Goal: Task Accomplishment & Management: Manage account settings

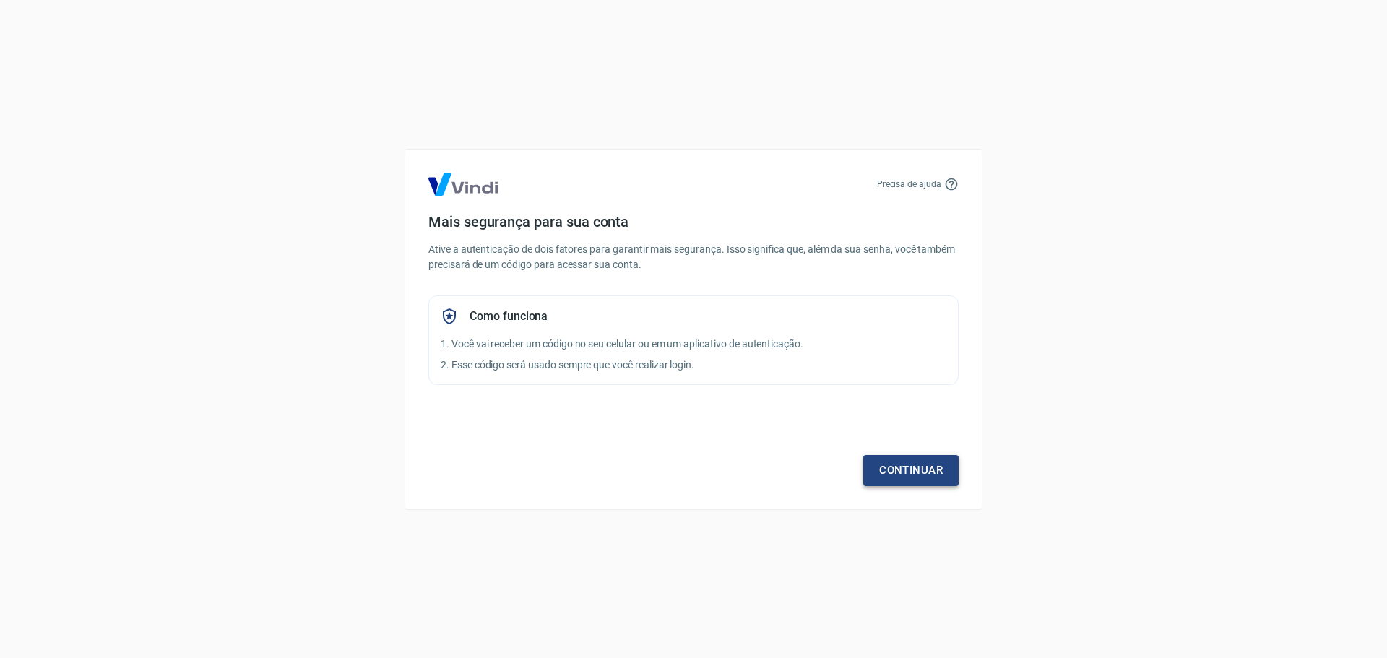
click at [892, 466] on link "Continuar" at bounding box center [910, 470] width 95 height 30
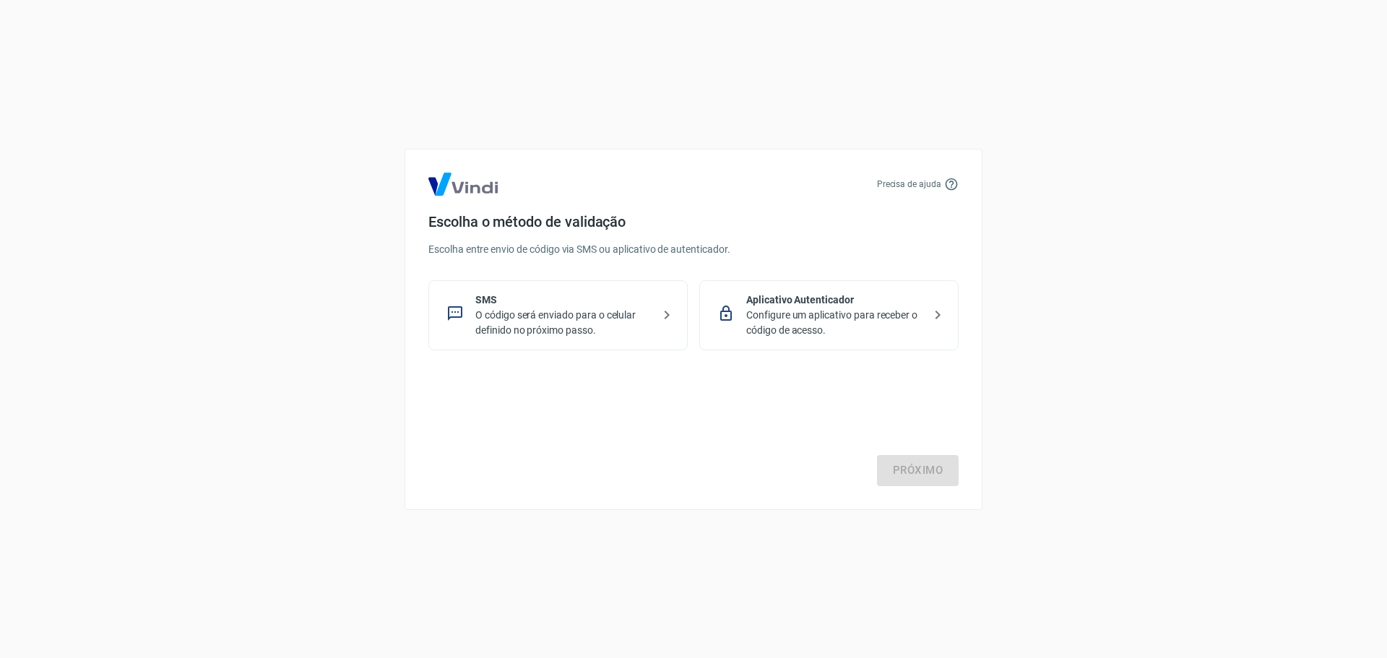
click at [595, 333] on p "O código será enviado para o celular definido no próximo passo." at bounding box center [563, 323] width 177 height 30
click at [667, 311] on icon at bounding box center [666, 314] width 17 height 17
click at [913, 467] on link "Próximo" at bounding box center [918, 470] width 82 height 30
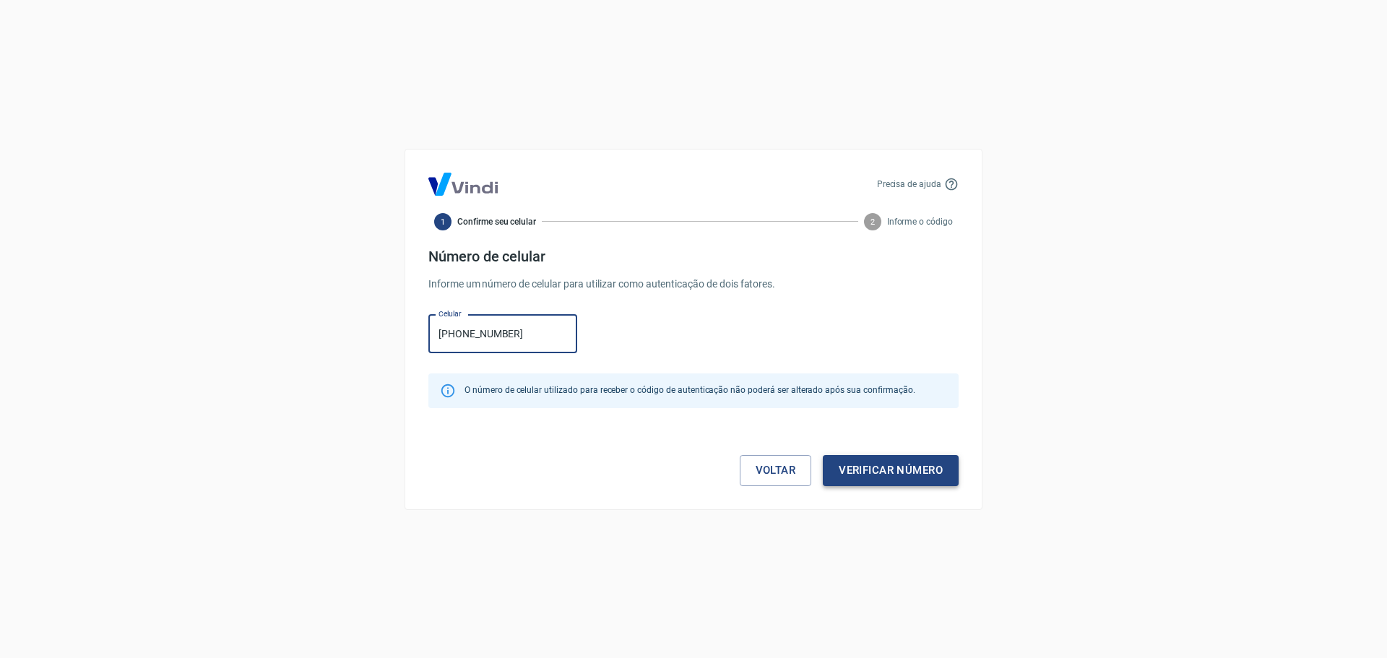
type input "[PHONE_NUMBER]"
click at [898, 465] on button "Verificar número" at bounding box center [891, 470] width 136 height 30
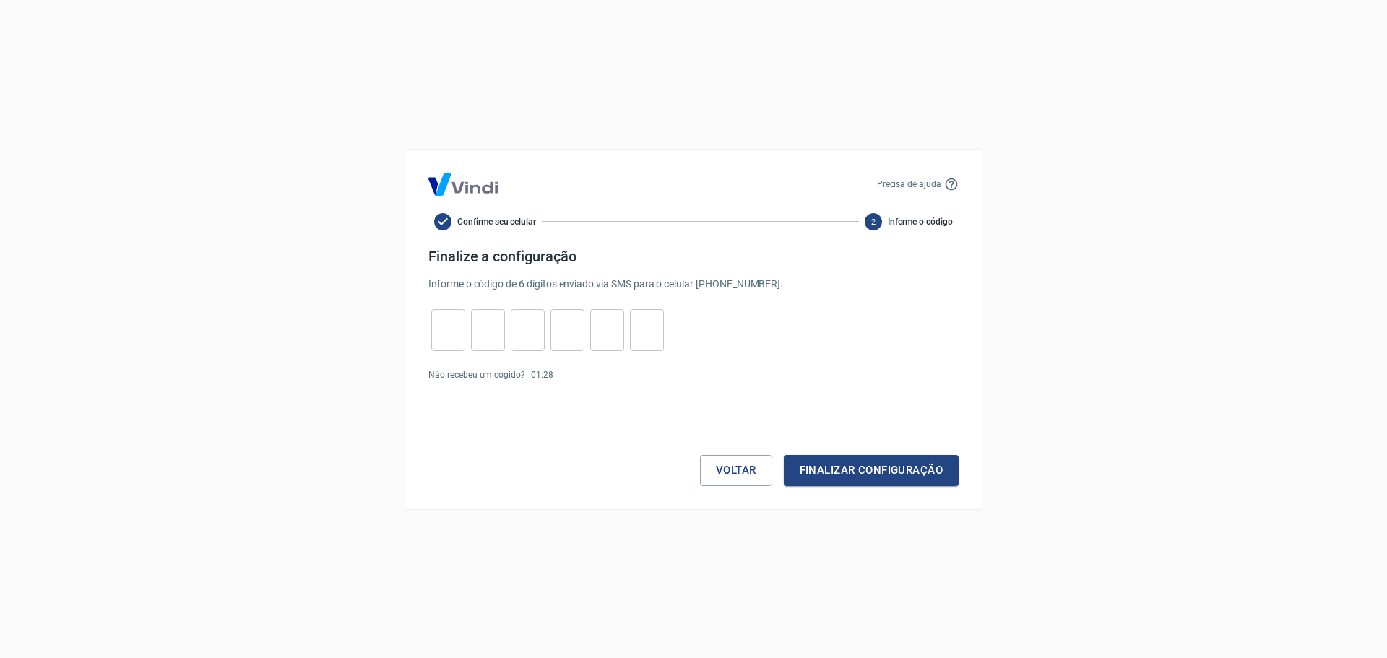
click at [441, 331] on input "tel" at bounding box center [448, 329] width 34 height 31
type input "2"
type input "1"
type input "9"
type input "5"
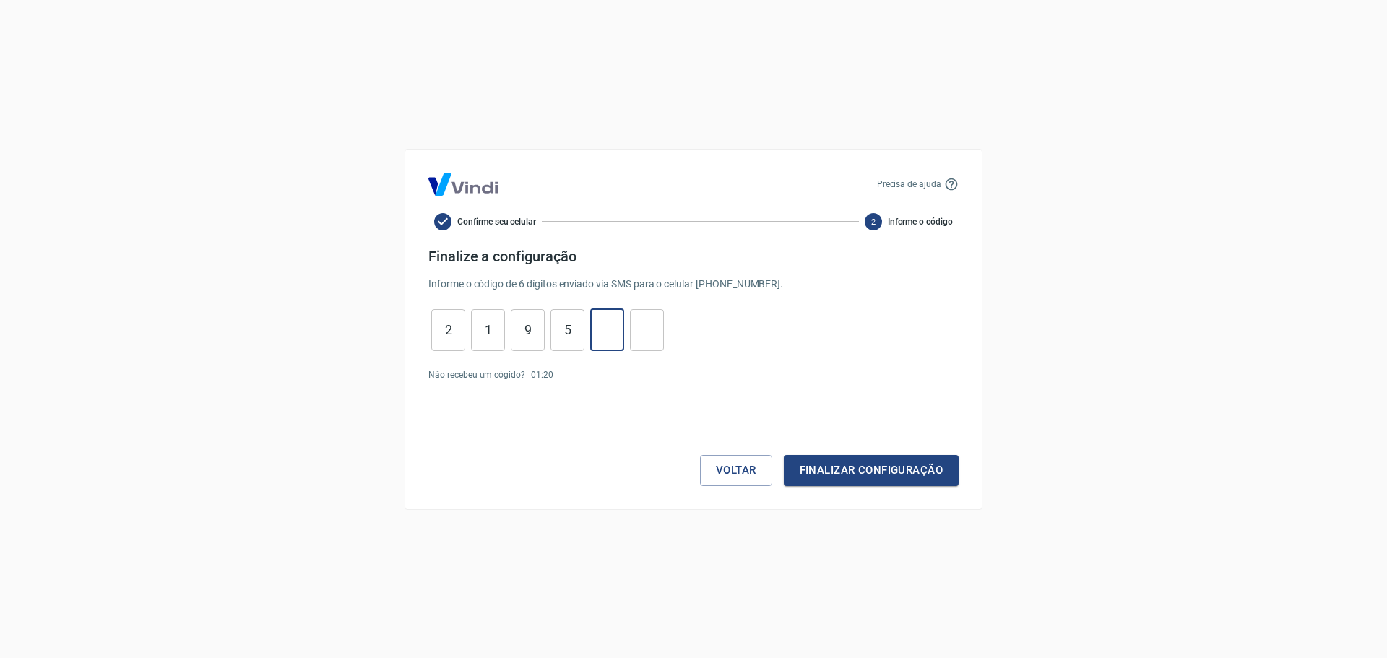
type input "3"
type input "5"
click at [895, 467] on button "Finalizar configuração" at bounding box center [871, 470] width 175 height 30
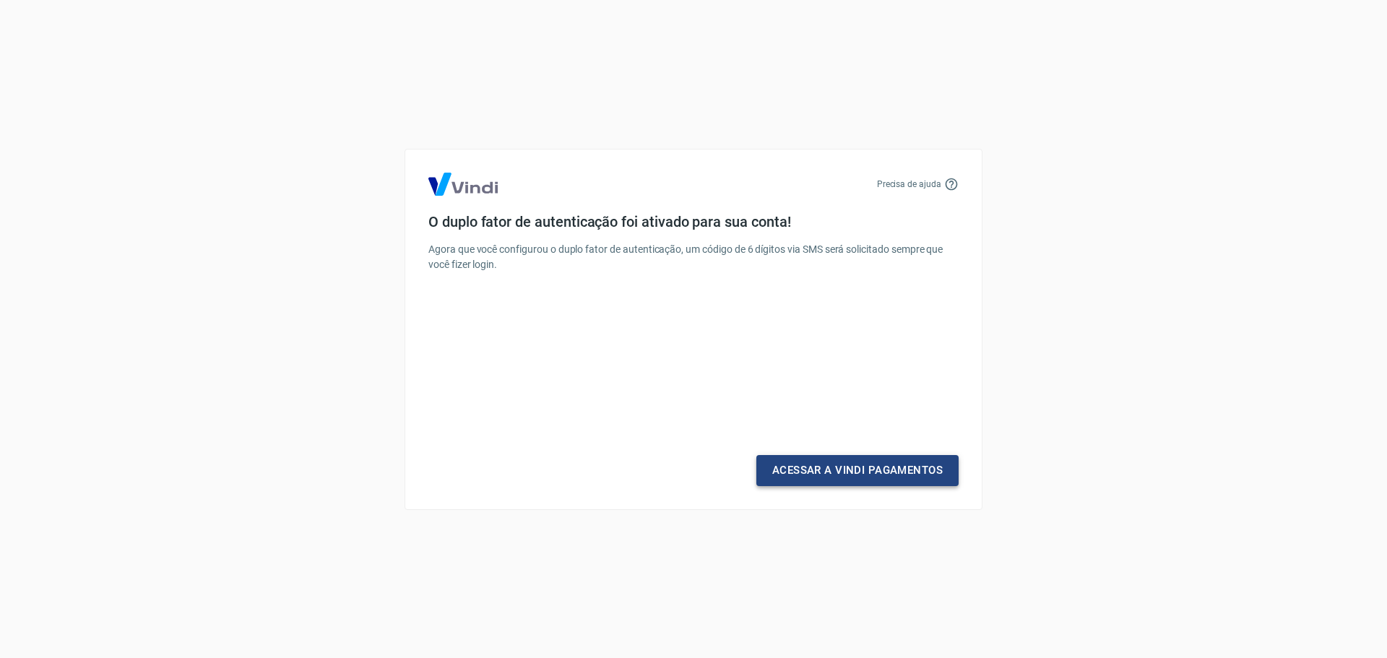
click at [842, 472] on link "Acessar a Vindi Pagamentos" at bounding box center [857, 470] width 202 height 30
